Goal: Task Accomplishment & Management: Complete application form

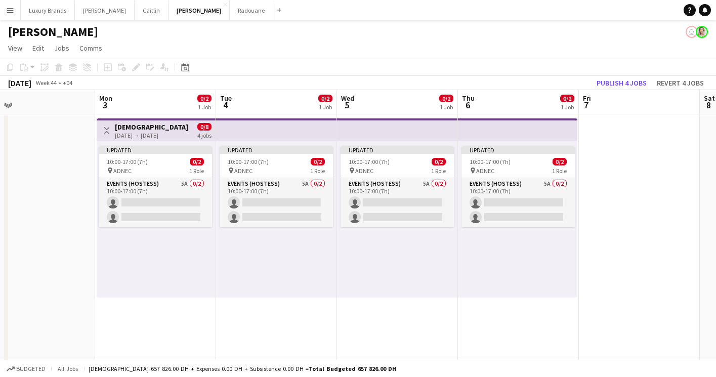
scroll to position [0, 391]
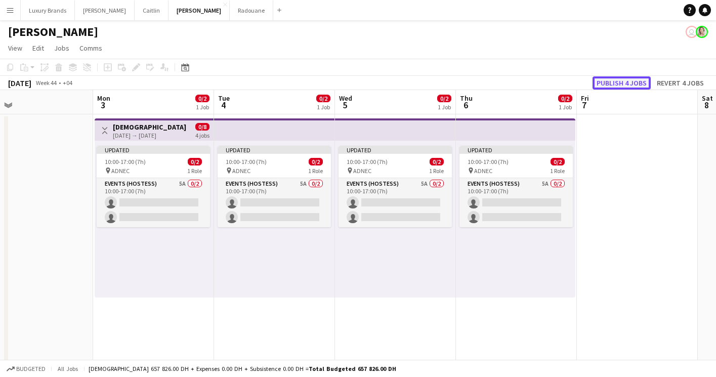
click at [610, 81] on button "Publish 4 jobs" at bounding box center [622, 82] width 58 height 13
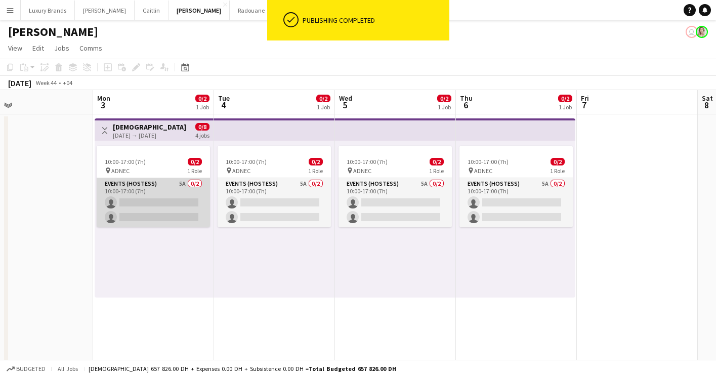
click at [180, 188] on app-card-role "Events (Hostess) 5A 0/2 10:00-17:00 (7h) single-neutral-actions single-neutral-…" at bounding box center [153, 202] width 113 height 49
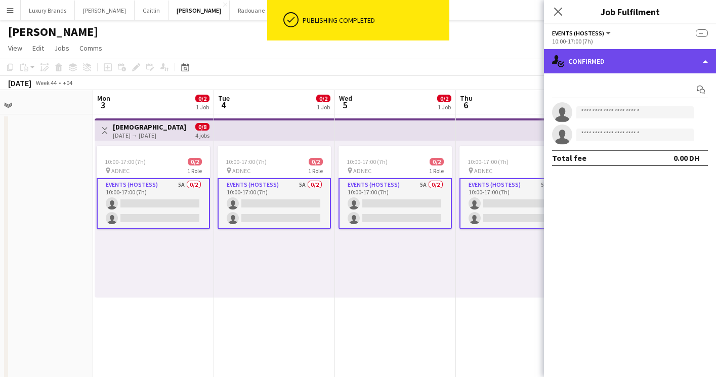
click at [593, 60] on div "single-neutral-actions-check-2 Confirmed" at bounding box center [630, 61] width 172 height 24
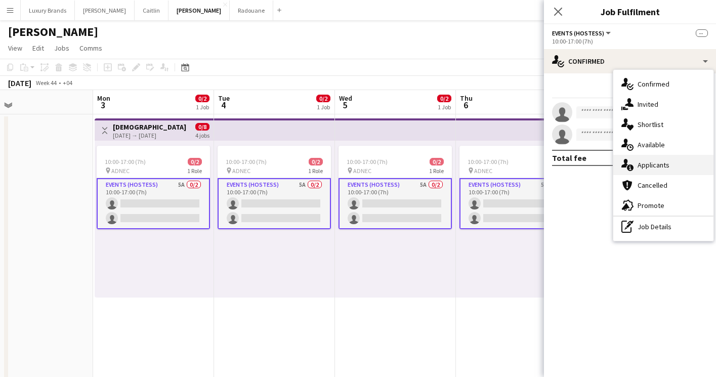
click at [682, 168] on div "single-neutral-actions-information Applicants" at bounding box center [664, 165] width 100 height 20
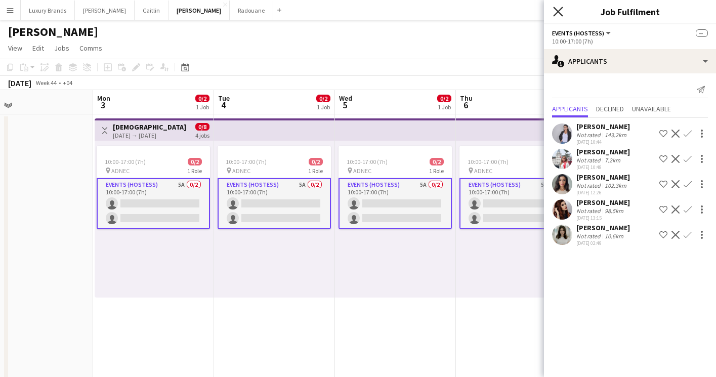
click at [560, 8] on icon "Close pop-in" at bounding box center [558, 12] width 10 height 10
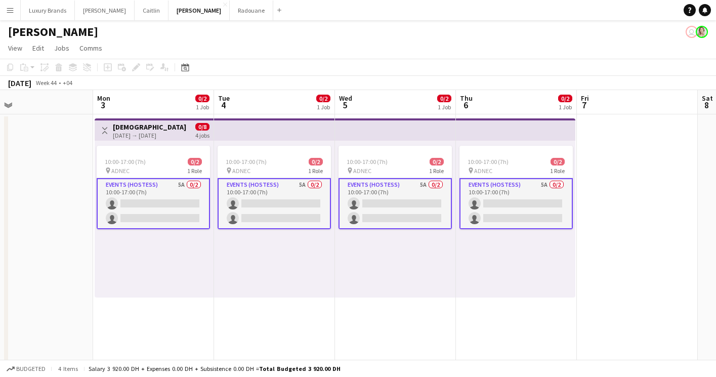
click at [11, 6] on app-icon "Menu" at bounding box center [10, 10] width 8 height 8
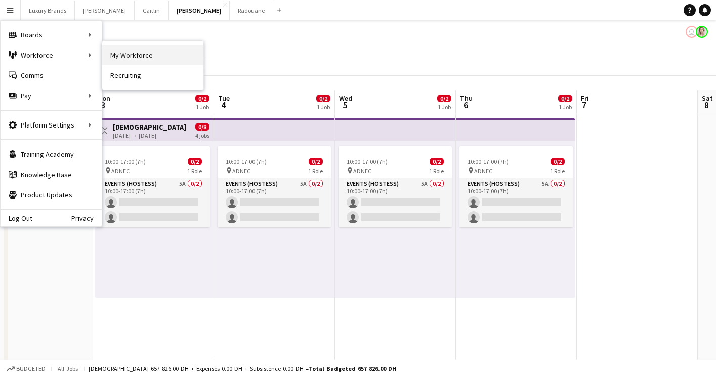
click at [140, 53] on link "My Workforce" at bounding box center [152, 55] width 101 height 20
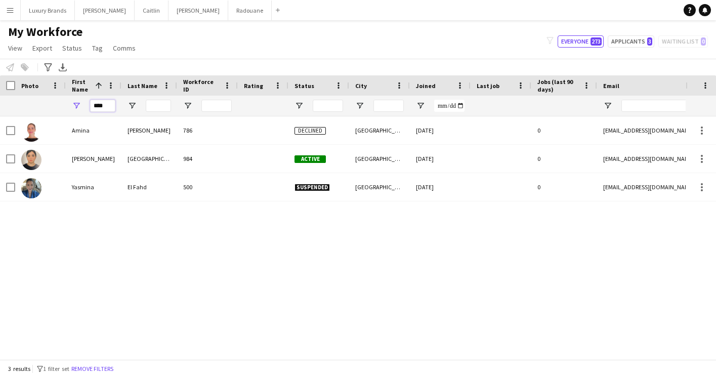
click at [103, 105] on input "****" at bounding box center [102, 106] width 25 height 12
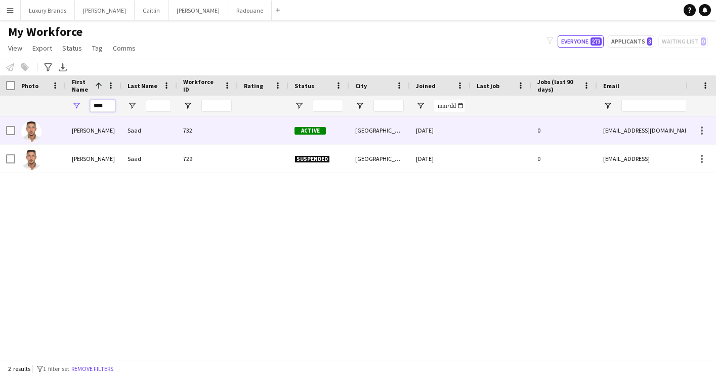
type input "****"
click at [88, 131] on div "[PERSON_NAME]" at bounding box center [94, 130] width 56 height 28
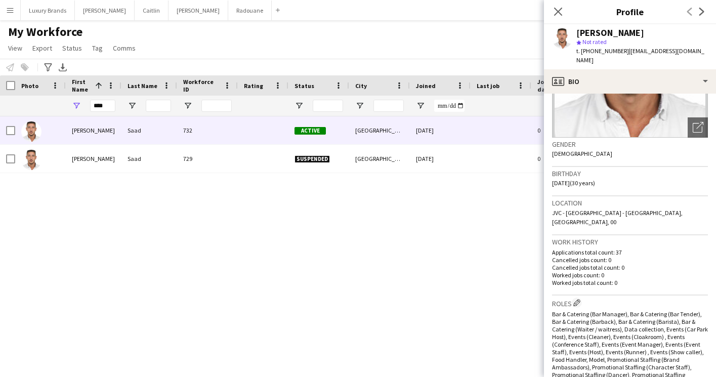
scroll to position [117, 0]
click at [249, 292] on div "[PERSON_NAME] 732 Active [GEOGRAPHIC_DATA] [DATE] 0 [EMAIL_ADDRESS][DOMAIN_NAME…" at bounding box center [343, 237] width 686 height 243
click at [169, 11] on button "[PERSON_NAME]" at bounding box center [199, 11] width 60 height 20
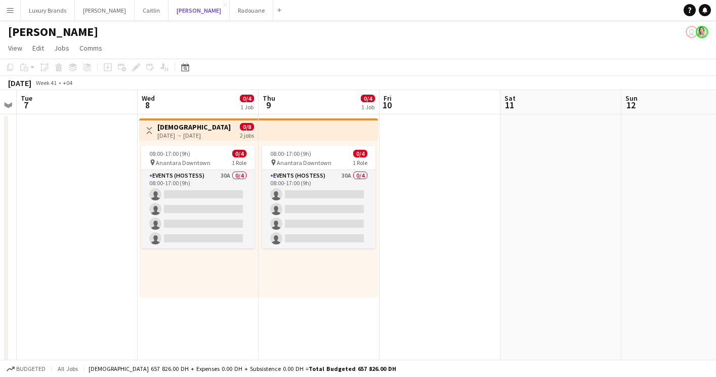
scroll to position [0, 352]
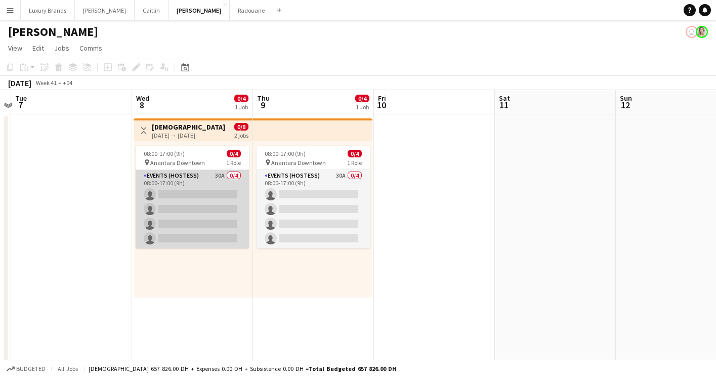
click at [191, 185] on app-card-role "Events (Hostess) 30A 0/4 08:00-17:00 (9h) single-neutral-actions single-neutral…" at bounding box center [192, 209] width 113 height 78
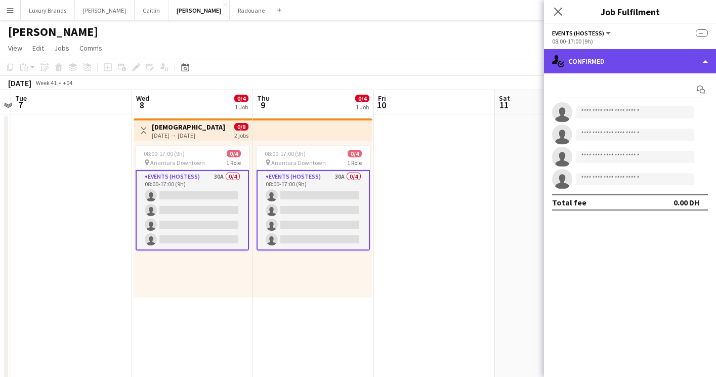
click at [602, 58] on div "single-neutral-actions-check-2 Confirmed" at bounding box center [630, 61] width 172 height 24
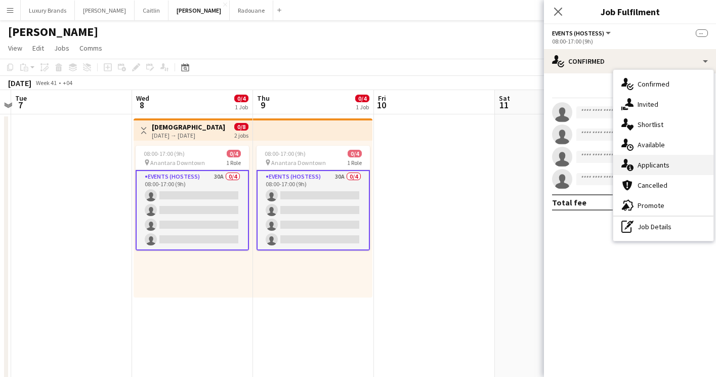
click at [671, 169] on div "single-neutral-actions-information Applicants" at bounding box center [664, 165] width 100 height 20
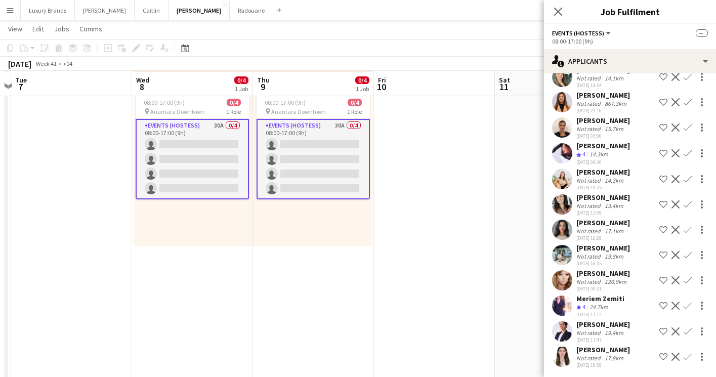
scroll to position [51, 0]
click at [8, 7] on app-icon "Menu" at bounding box center [10, 10] width 8 height 8
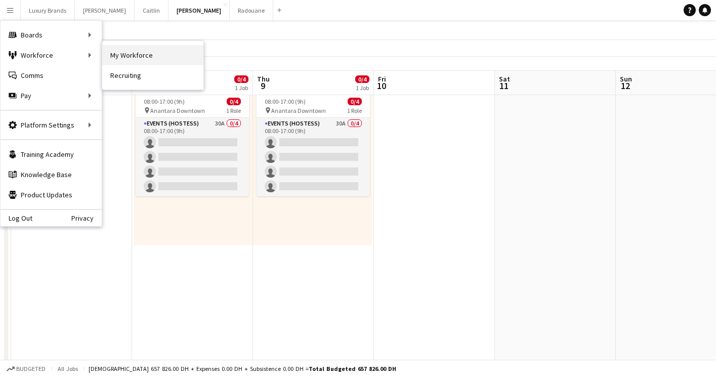
click at [139, 63] on link "My Workforce" at bounding box center [152, 55] width 101 height 20
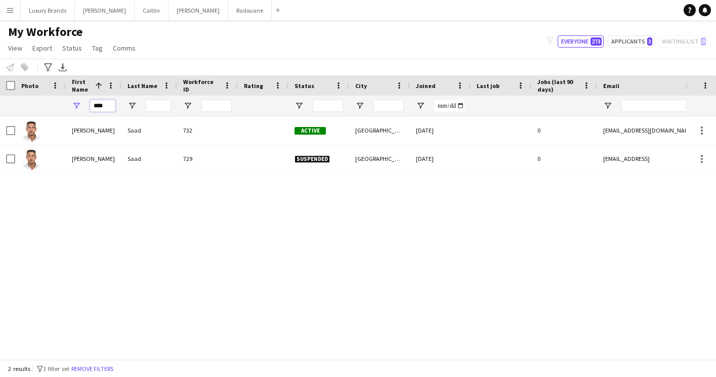
click at [98, 104] on input "****" at bounding box center [102, 106] width 25 height 12
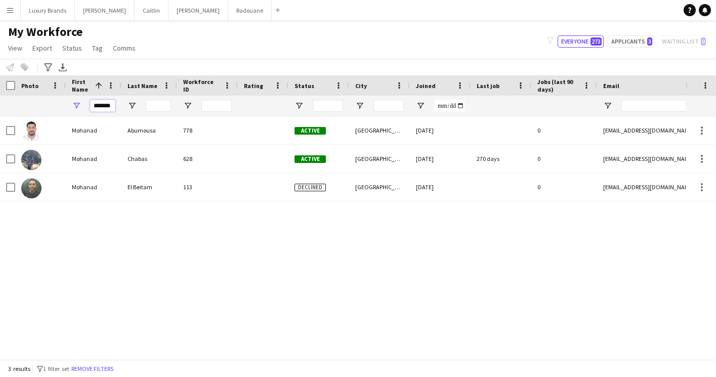
type input "*******"
click at [104, 106] on input "*******" at bounding box center [102, 106] width 25 height 12
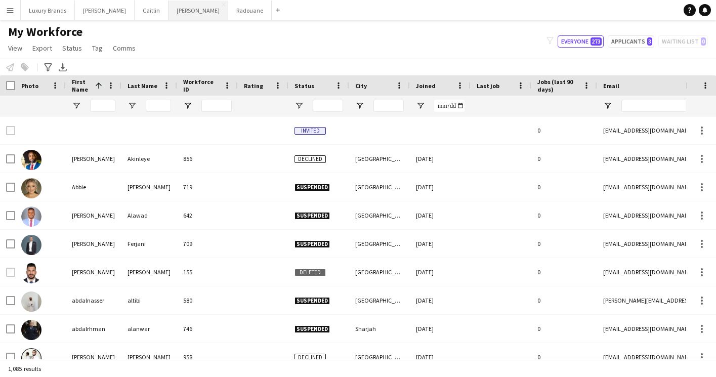
click at [169, 9] on button "[PERSON_NAME]" at bounding box center [199, 11] width 60 height 20
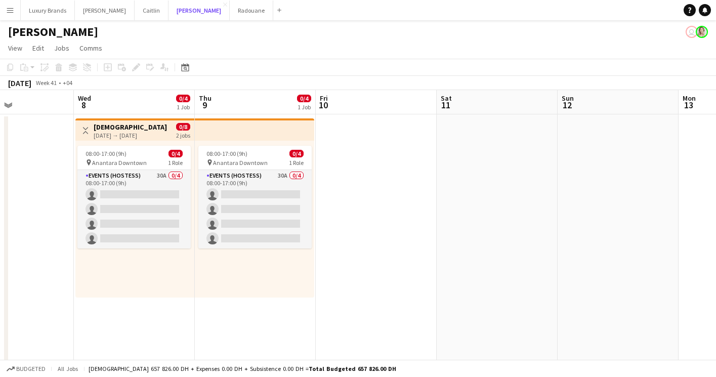
scroll to position [0, 289]
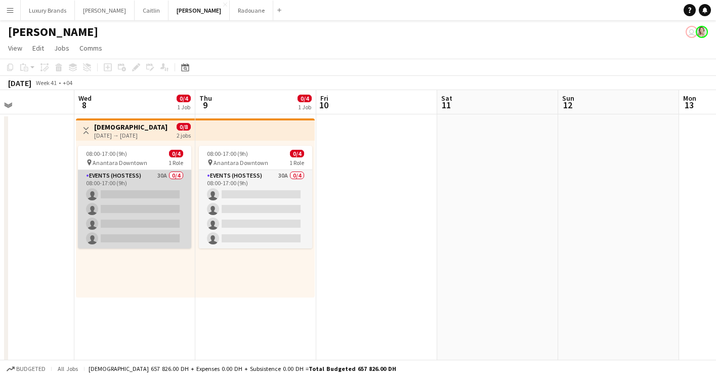
click at [154, 183] on app-card-role "Events (Hostess) 30A 0/4 08:00-17:00 (9h) single-neutral-actions single-neutral…" at bounding box center [134, 209] width 113 height 78
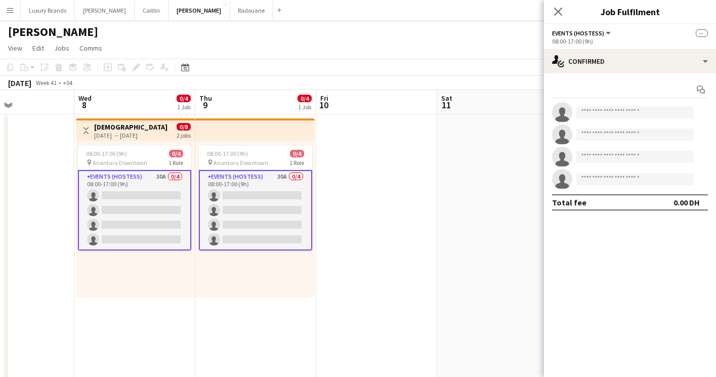
click at [416, 156] on app-date-cell at bounding box center [376, 351] width 121 height 474
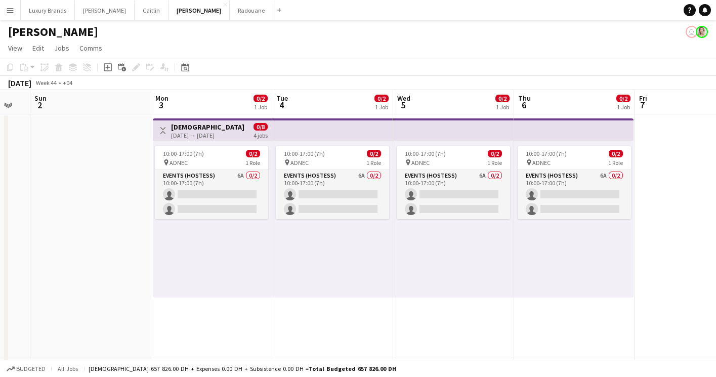
scroll to position [0, 335]
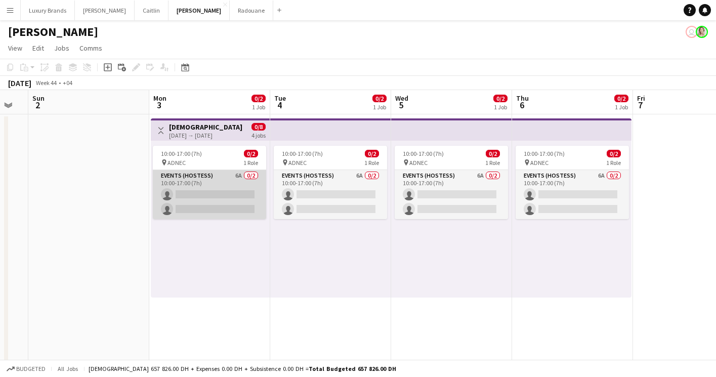
click at [226, 177] on app-card-role "Events (Hostess) 6A 0/2 10:00-17:00 (7h) single-neutral-actions single-neutral-…" at bounding box center [209, 194] width 113 height 49
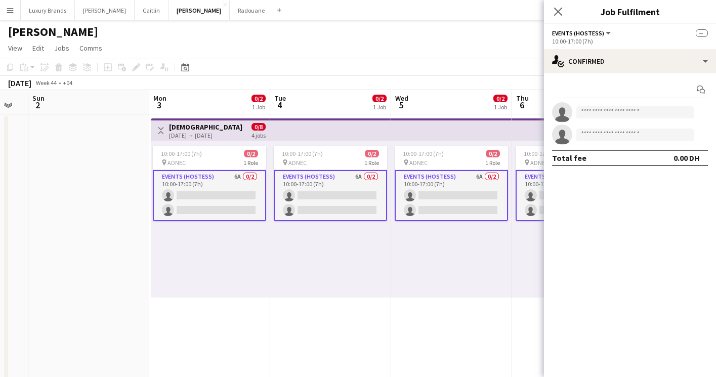
click at [14, 9] on button "Menu" at bounding box center [10, 10] width 20 height 20
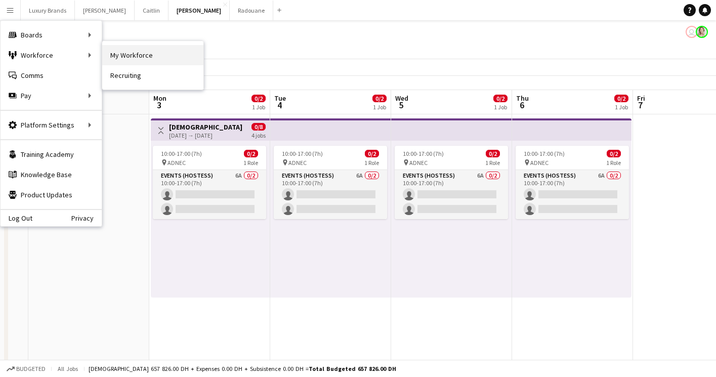
click at [136, 58] on link "My Workforce" at bounding box center [152, 55] width 101 height 20
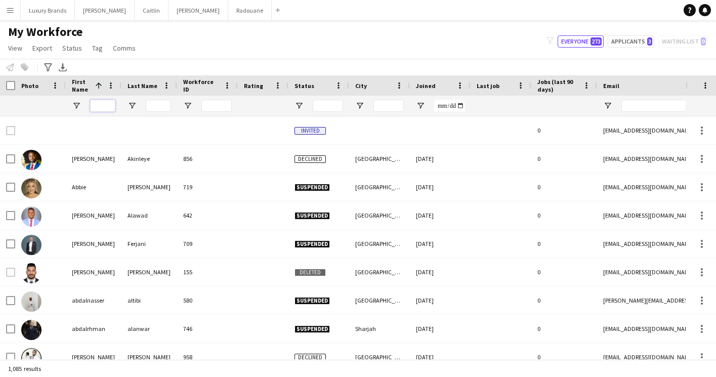
click at [104, 107] on input "First Name Filter Input" at bounding box center [102, 106] width 25 height 12
type input "*"
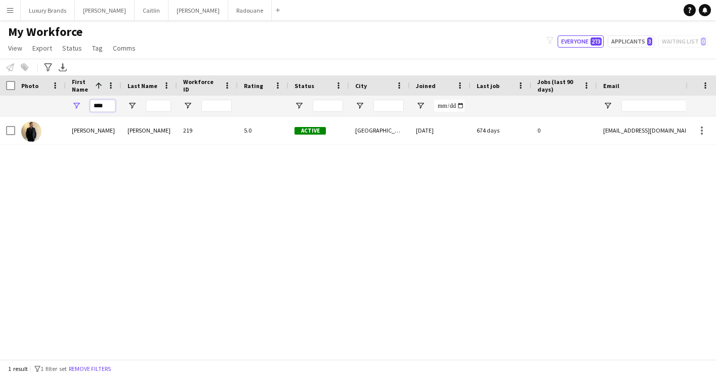
type input "****"
click at [158, 249] on div "[PERSON_NAME] 219 5.0 Active [GEOGRAPHIC_DATA] [DATE] 674 days 0 [EMAIL_ADDRESS…" at bounding box center [343, 237] width 686 height 243
click at [102, 106] on input "****" at bounding box center [102, 106] width 25 height 12
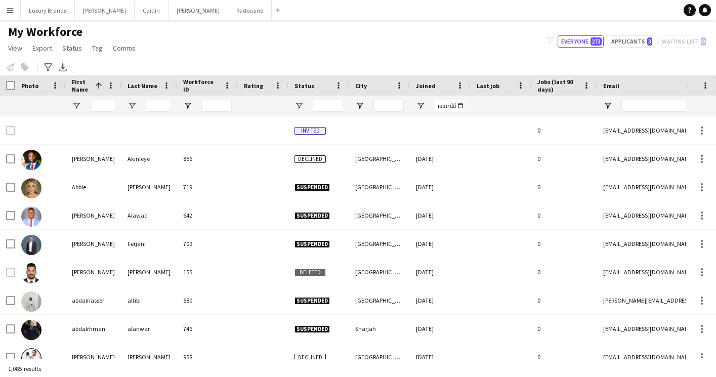
click at [15, 7] on button "Menu" at bounding box center [10, 10] width 20 height 20
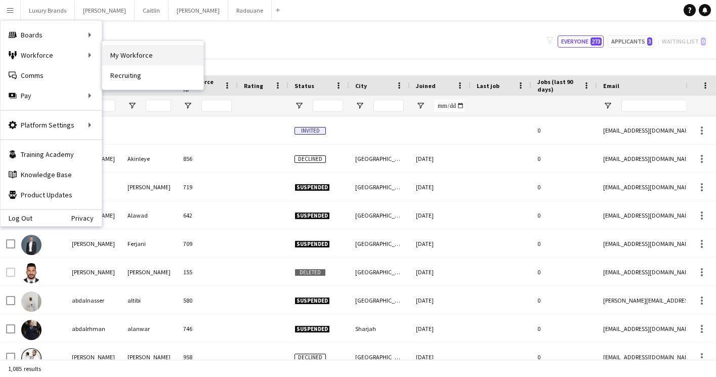
click at [140, 56] on link "My Workforce" at bounding box center [152, 55] width 101 height 20
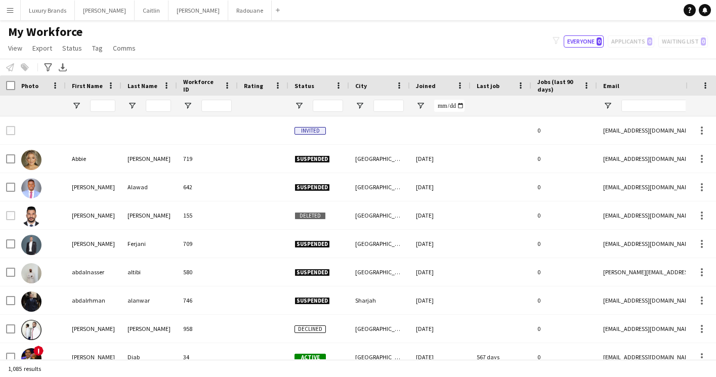
click at [15, 14] on button "Menu" at bounding box center [10, 10] width 20 height 20
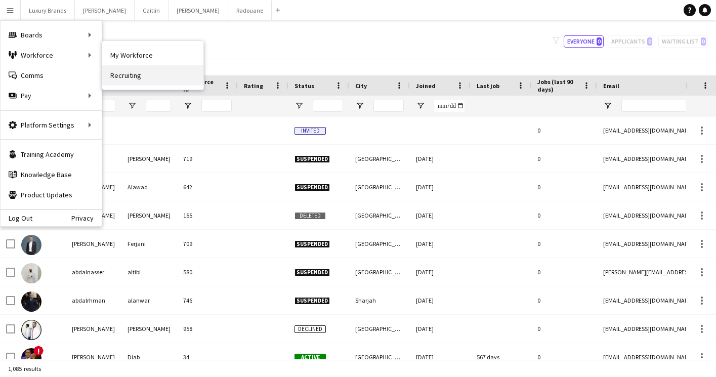
click at [127, 71] on link "Recruiting" at bounding box center [152, 75] width 101 height 20
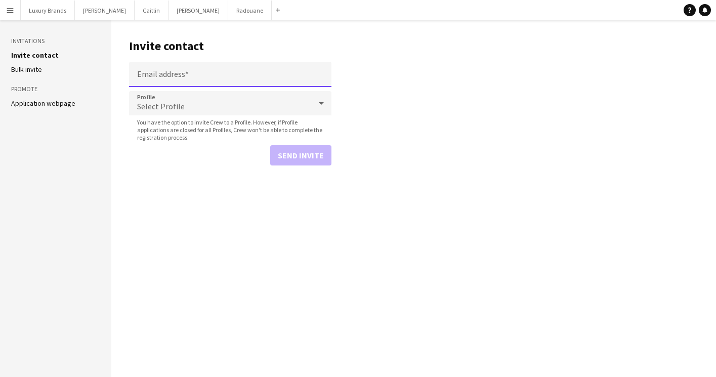
click at [206, 77] on input "Email address" at bounding box center [230, 74] width 202 height 25
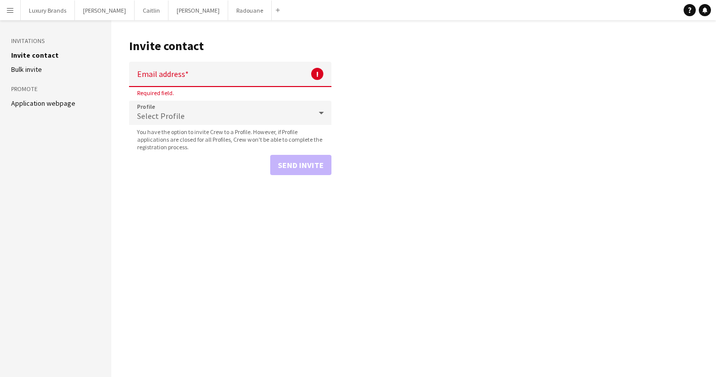
click at [239, 237] on main "Invite contact Email address ! Required field. Profile Select Profile You have …" at bounding box center [413, 198] width 605 height 357
